Goal: Check status: Check status

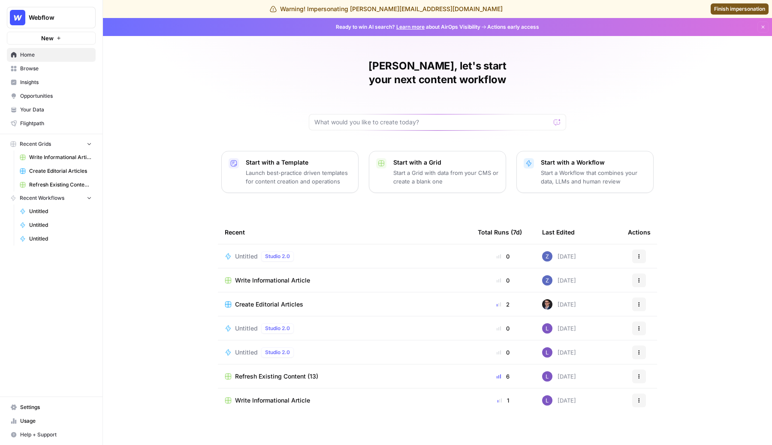
click at [32, 419] on span "Usage" at bounding box center [56, 421] width 72 height 8
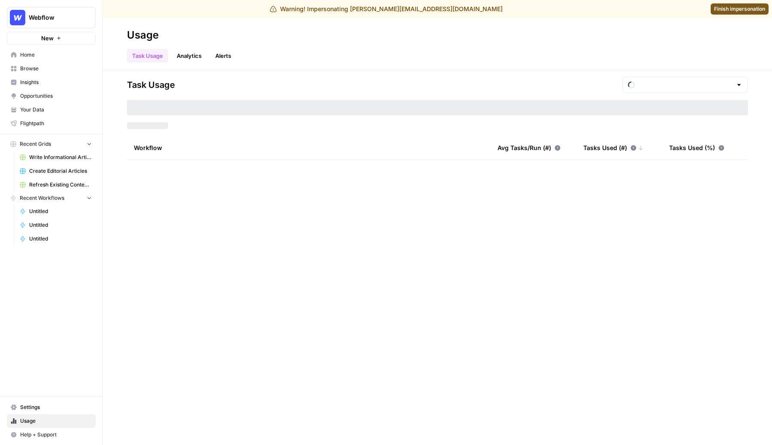
type input "September Tasks"
click at [683, 86] on input "text" at bounding box center [685, 85] width 94 height 9
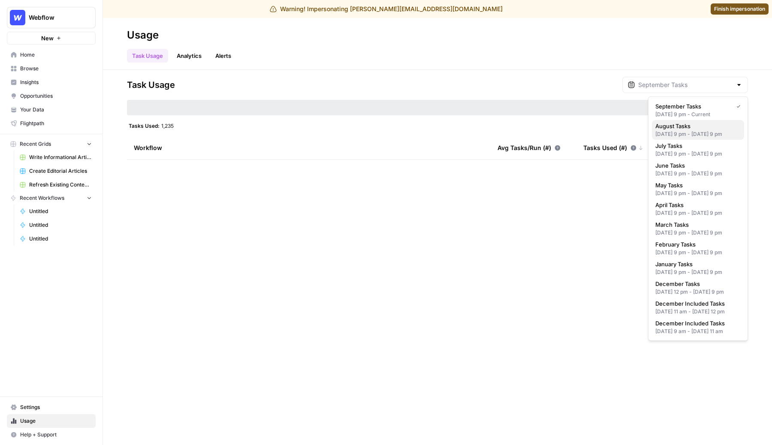
click at [672, 127] on span "August Tasks" at bounding box center [696, 126] width 82 height 9
type input "August Tasks"
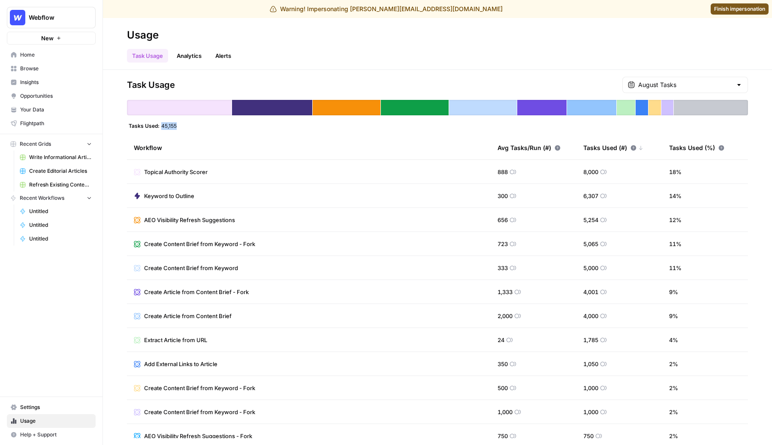
drag, startPoint x: 180, startPoint y: 126, endPoint x: 160, endPoint y: 126, distance: 20.6
click at [160, 126] on div "Tasks Used: 45,155" at bounding box center [437, 125] width 621 height 7
copy span "45,155"
click at [470, 46] on div "Task Usage Analytics Alerts" at bounding box center [437, 52] width 621 height 21
click at [737, 6] on span "Finish impersonation" at bounding box center [739, 9] width 51 height 8
